Goal: Task Accomplishment & Management: Manage account settings

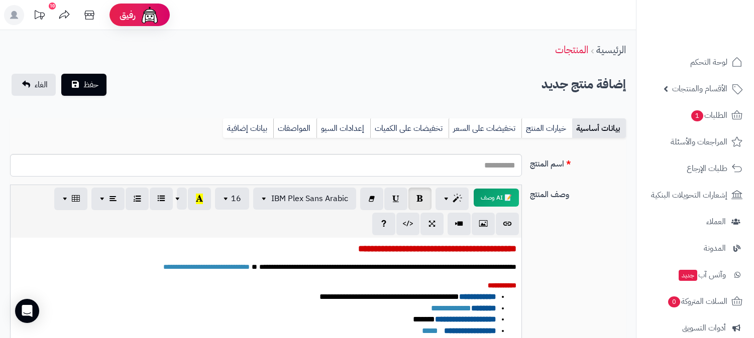
select select
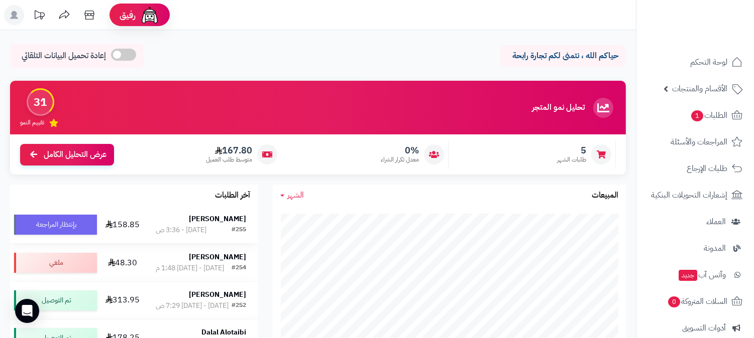
click at [231, 217] on strong "[PERSON_NAME]" at bounding box center [217, 219] width 57 height 11
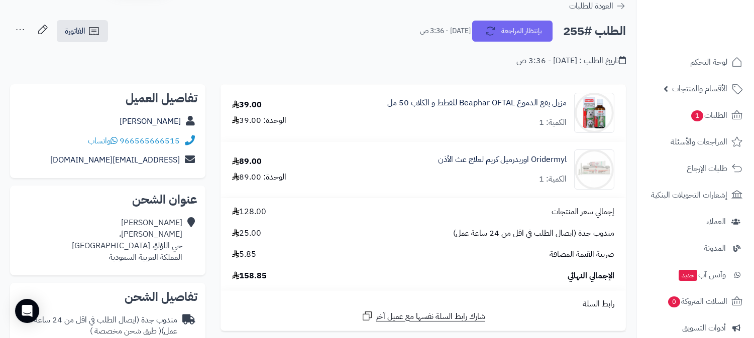
scroll to position [56, 0]
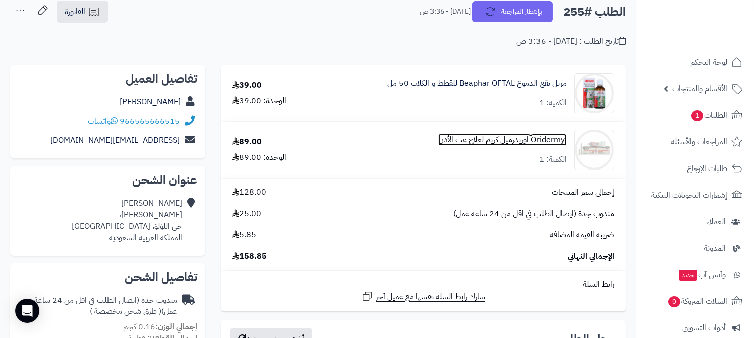
click at [515, 141] on link "Oridermyl اوريدرميل كريم لعلاج عث الأذن" at bounding box center [502, 141] width 129 height 12
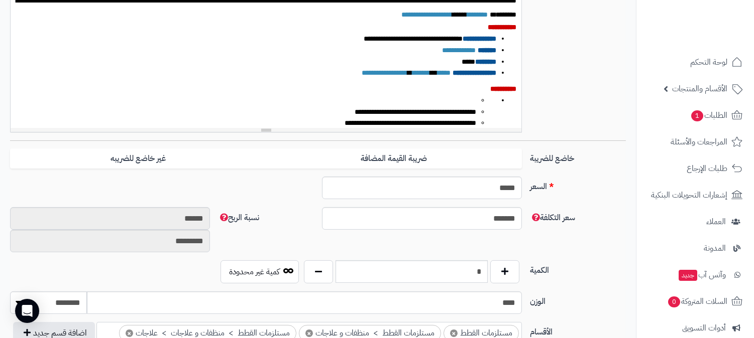
scroll to position [334, 0]
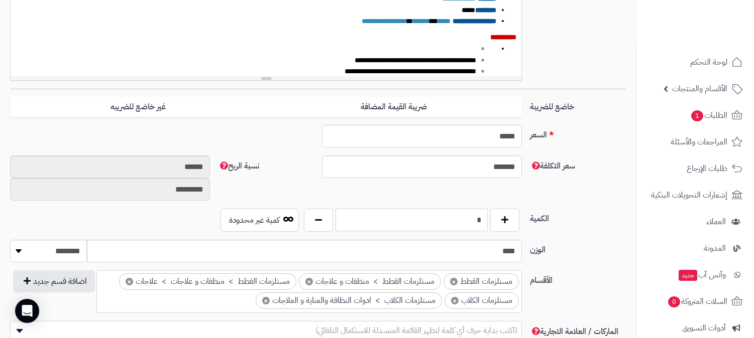
click at [458, 228] on input "*" at bounding box center [411, 220] width 152 height 23
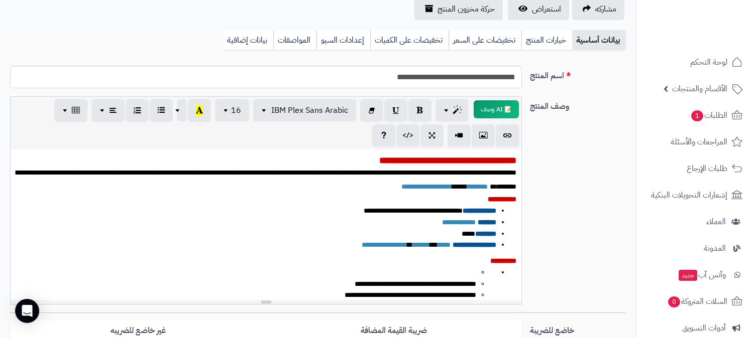
scroll to position [0, 0]
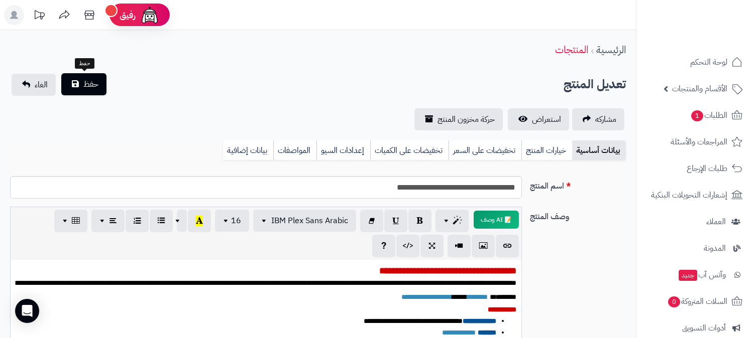
type input "*"
click at [91, 78] on span "حفظ" at bounding box center [90, 84] width 15 height 12
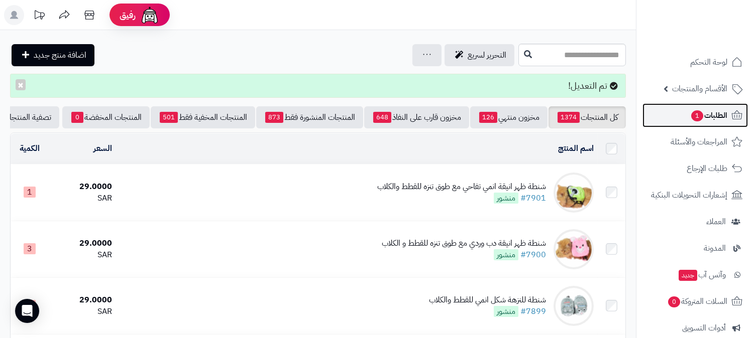
click at [716, 113] on span "الطلبات 1" at bounding box center [708, 115] width 37 height 14
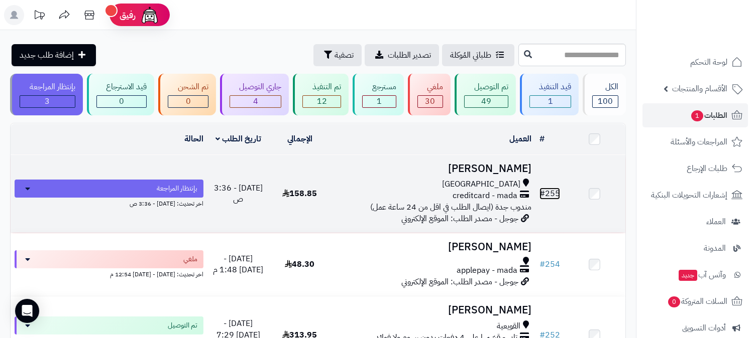
click at [545, 193] on link "# 255" at bounding box center [549, 194] width 21 height 12
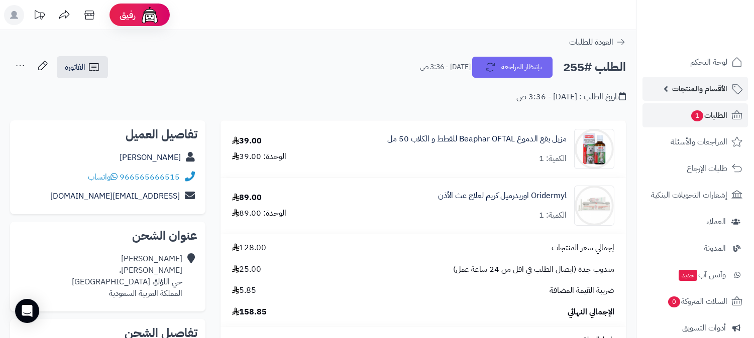
click at [717, 89] on span "الأقسام والمنتجات" at bounding box center [699, 89] width 55 height 14
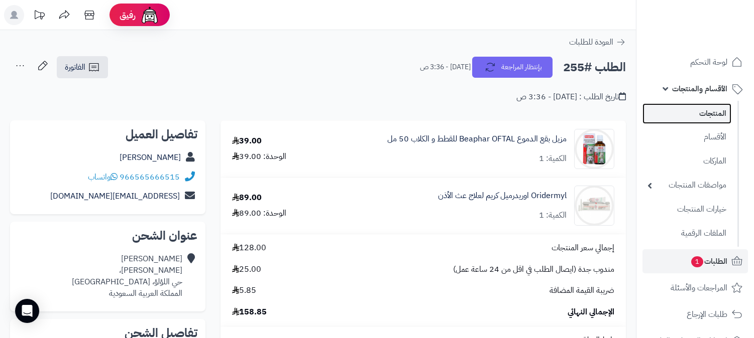
click at [724, 107] on link "المنتجات" at bounding box center [686, 113] width 89 height 21
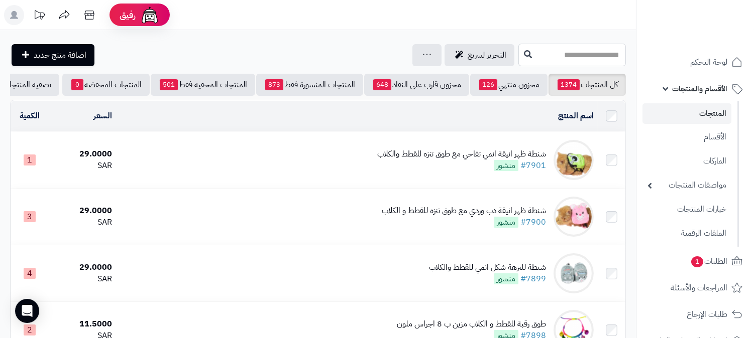
click at [569, 53] on input "text" at bounding box center [571, 55] width 107 height 23
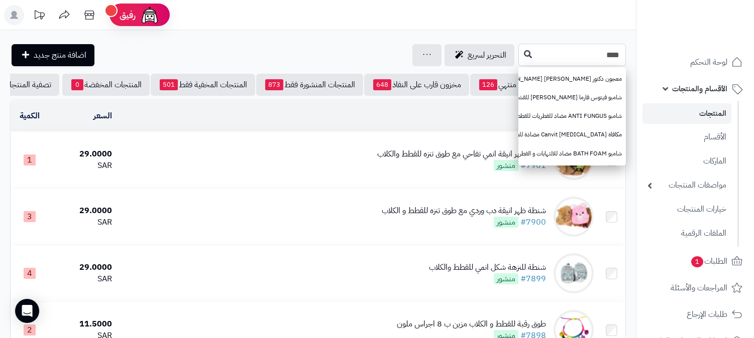
type input "****"
click at [520, 58] on button at bounding box center [527, 54] width 15 height 19
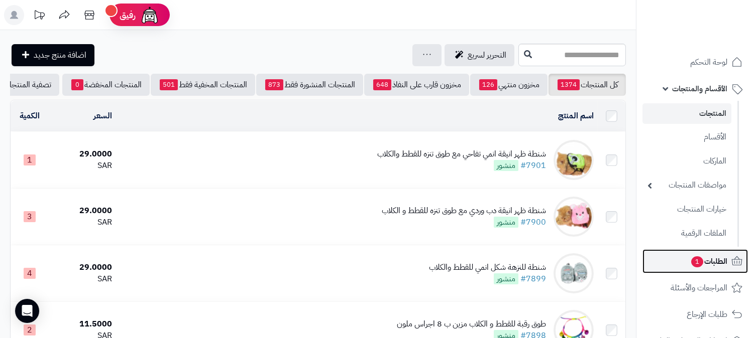
click at [711, 261] on span "الطلبات 1" at bounding box center [708, 262] width 37 height 14
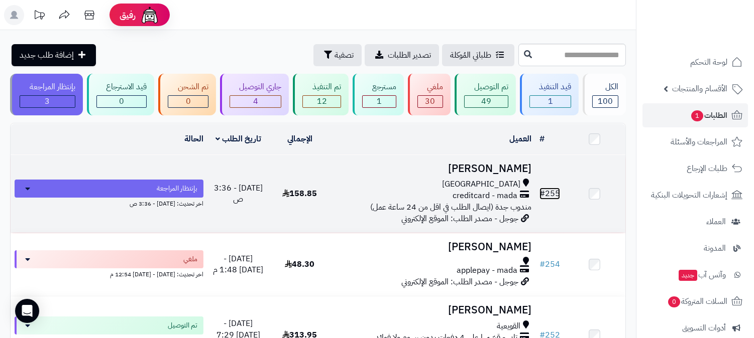
click at [549, 189] on link "# 255" at bounding box center [549, 194] width 21 height 12
